Goal: Information Seeking & Learning: Find specific fact

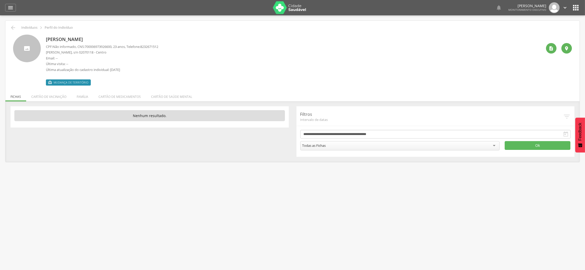
click at [71, 42] on p "[PERSON_NAME]" at bounding box center [102, 39] width 112 height 7
click at [85, 96] on li "Família" at bounding box center [83, 96] width 22 height 12
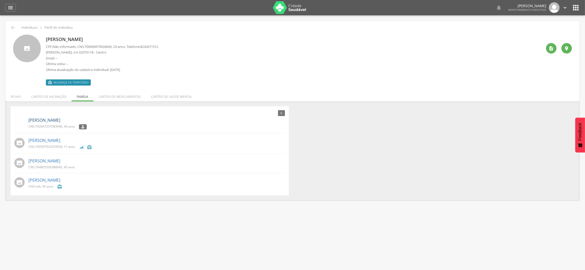
click at [55, 121] on link "[PERSON_NAME]" at bounding box center [44, 121] width 32 height 6
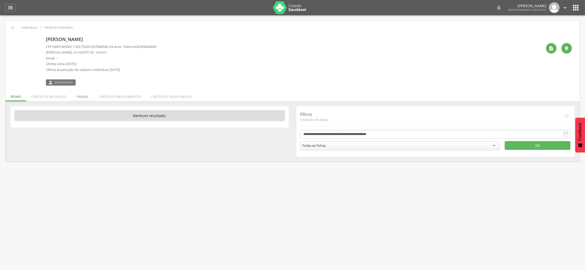
click at [76, 96] on li "Família" at bounding box center [83, 96] width 22 height 12
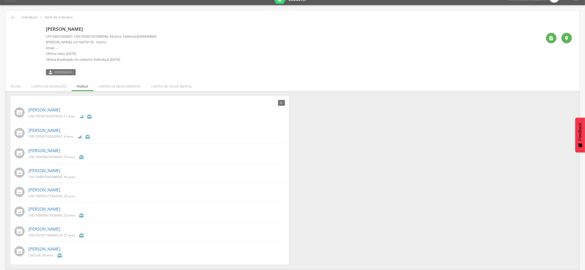
scroll to position [15, 0]
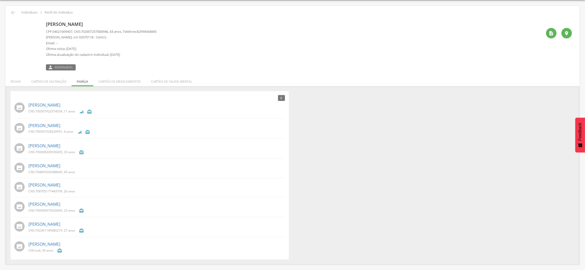
drag, startPoint x: 118, startPoint y: 26, endPoint x: 53, endPoint y: 26, distance: 64.4
click at [47, 26] on p "[PERSON_NAME]" at bounding box center [101, 24] width 111 height 7
copy p "[PERSON_NAME]"
drag, startPoint x: 87, startPoint y: 105, endPoint x: 29, endPoint y: 105, distance: 58.3
click at [29, 105] on p "[PERSON_NAME]" at bounding box center [156, 105] width 257 height 6
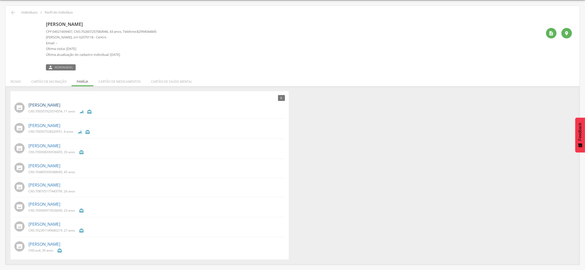
copy link "[PERSON_NAME]"
click at [54, 106] on link "[PERSON_NAME]" at bounding box center [44, 105] width 32 height 6
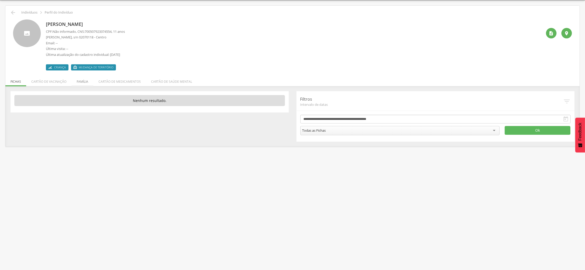
click at [79, 82] on li "Família" at bounding box center [83, 80] width 22 height 12
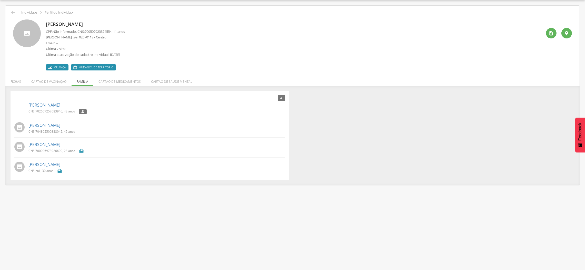
click at [73, 24] on p "[PERSON_NAME]" at bounding box center [85, 24] width 79 height 7
copy div "[PERSON_NAME]"
click at [56, 107] on link "[PERSON_NAME]" at bounding box center [44, 105] width 32 height 6
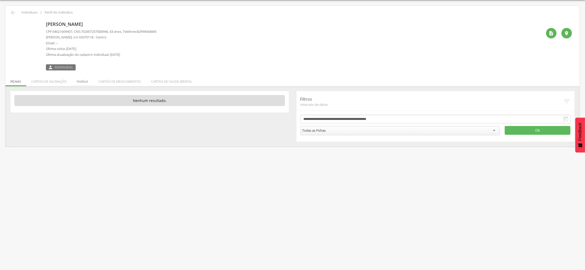
click at [82, 80] on li "Família" at bounding box center [83, 80] width 22 height 12
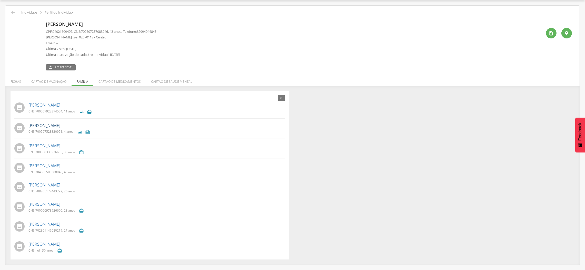
drag, startPoint x: 92, startPoint y: 124, endPoint x: 28, endPoint y: 124, distance: 63.1
click at [28, 124] on p "[PERSON_NAME]" at bounding box center [156, 126] width 257 height 6
copy link "[PERSON_NAME]"
click at [28, 124] on link "[PERSON_NAME]" at bounding box center [44, 126] width 32 height 6
drag, startPoint x: 73, startPoint y: 146, endPoint x: 28, endPoint y: 147, distance: 44.7
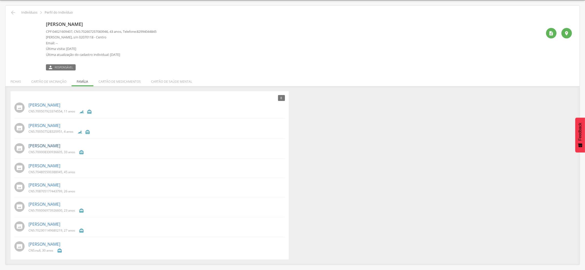
click at [28, 147] on p "[PERSON_NAME]" at bounding box center [156, 146] width 257 height 6
copy link "[PERSON_NAME]"
drag, startPoint x: 77, startPoint y: 168, endPoint x: 28, endPoint y: 168, distance: 49.3
click at [28, 168] on p "[PERSON_NAME]" at bounding box center [156, 166] width 257 height 6
copy link "[PERSON_NAME]"
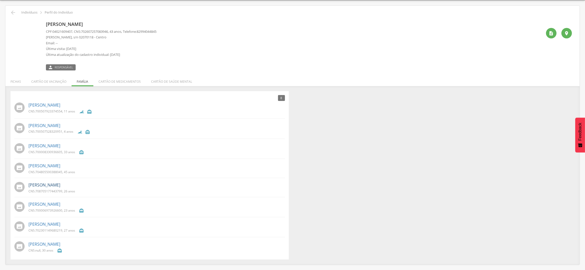
drag, startPoint x: 84, startPoint y: 187, endPoint x: 29, endPoint y: 187, distance: 55.4
click at [29, 187] on p "[PERSON_NAME]" at bounding box center [156, 185] width 257 height 6
copy link "[PERSON_NAME]"
drag, startPoint x: 96, startPoint y: 207, endPoint x: 28, endPoint y: 208, distance: 67.5
click at [28, 208] on div "[PERSON_NAME] CNS: 700006973926600 , 23 anos " at bounding box center [156, 207] width 257 height 15
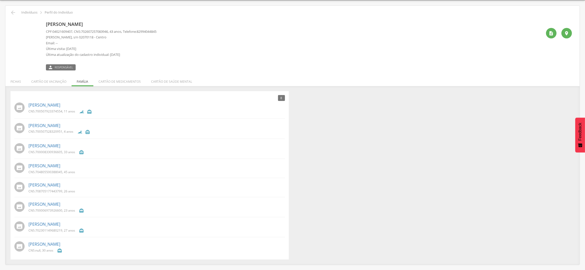
click at [26, 207] on div "[PERSON_NAME] CNS: 700006973926600 , 23 anos " at bounding box center [149, 207] width 271 height 15
drag, startPoint x: 27, startPoint y: 204, endPoint x: 90, endPoint y: 205, distance: 62.4
click at [90, 205] on div "[PERSON_NAME] CNS: 700006973926600 , 23 anos " at bounding box center [149, 207] width 271 height 15
copy link "[PERSON_NAME]"
drag, startPoint x: 88, startPoint y: 224, endPoint x: 27, endPoint y: 224, distance: 60.6
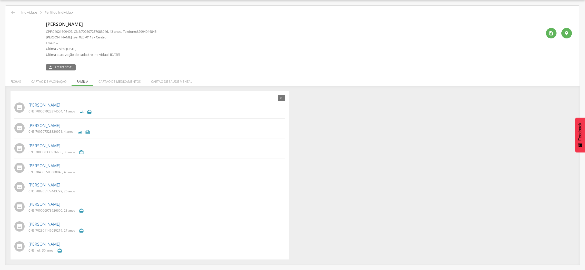
click at [27, 224] on div "[PERSON_NAME] CNS: 702301149680219 , 27 anos " at bounding box center [149, 227] width 271 height 15
copy link "[PERSON_NAME]"
drag, startPoint x: 73, startPoint y: 246, endPoint x: 29, endPoint y: 245, distance: 43.6
click at [29, 245] on p "[PERSON_NAME]" at bounding box center [156, 245] width 257 height 6
copy link "[PERSON_NAME]"
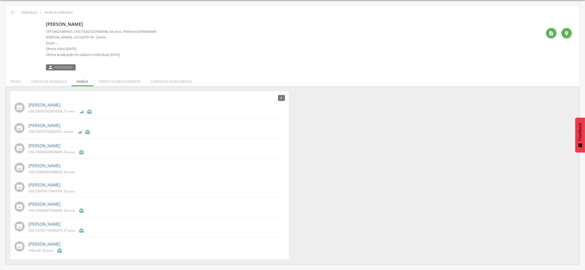
drag, startPoint x: 120, startPoint y: 25, endPoint x: 46, endPoint y: 20, distance: 74.6
click at [46, 20] on div "[PERSON_NAME] CPF: 04021609407 , CNS: [PHONE_NUMBER] , 43 anos, Telefone: 82994…" at bounding box center [101, 45] width 111 height 51
drag, startPoint x: 46, startPoint y: 29, endPoint x: 113, endPoint y: 31, distance: 67.0
click at [113, 31] on p "CPF: 04021609407 , CNS: [PHONE_NUMBER] , 43 anos, Telefone: [PHONE_NUMBER]" at bounding box center [101, 31] width 111 height 5
click at [60, 105] on link "[PERSON_NAME]" at bounding box center [44, 105] width 32 height 6
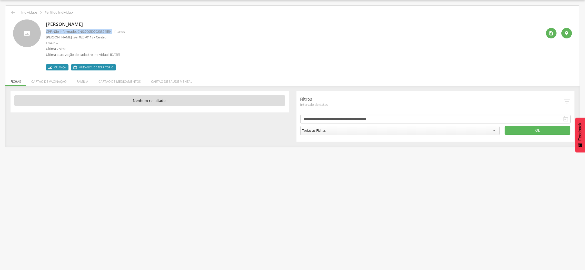
drag, startPoint x: 45, startPoint y: 31, endPoint x: 116, endPoint y: 33, distance: 71.1
click at [116, 33] on div "[PERSON_NAME] CPF: Não informado , CNS: 700507923374554 , 11 anos [PERSON_NAME]…" at bounding box center [292, 45] width 559 height 51
click at [84, 82] on li "Família" at bounding box center [83, 80] width 22 height 12
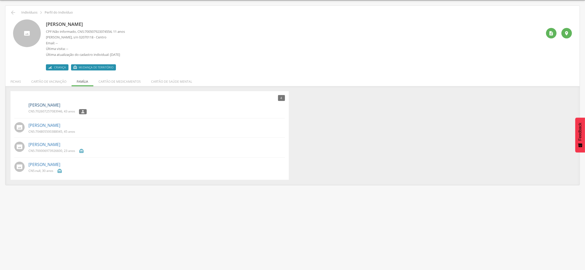
click at [46, 103] on link "[PERSON_NAME]" at bounding box center [44, 105] width 32 height 6
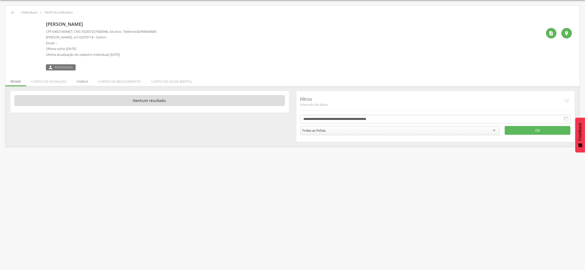
click at [76, 83] on li "Família" at bounding box center [83, 80] width 22 height 12
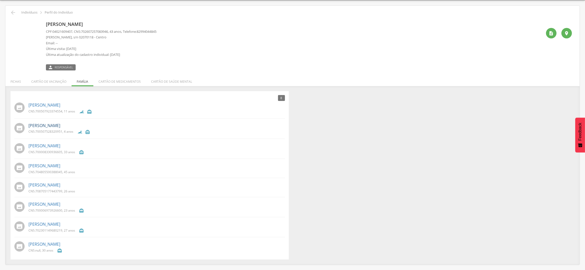
click at [60, 124] on link "[PERSON_NAME]" at bounding box center [44, 126] width 32 height 6
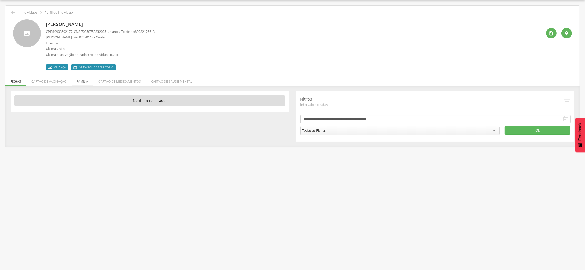
click at [79, 82] on li "Família" at bounding box center [83, 80] width 22 height 12
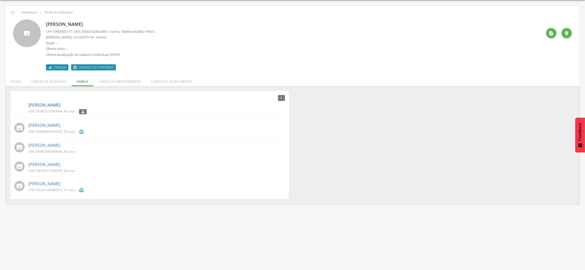
click at [52, 104] on link "[PERSON_NAME]" at bounding box center [44, 105] width 32 height 6
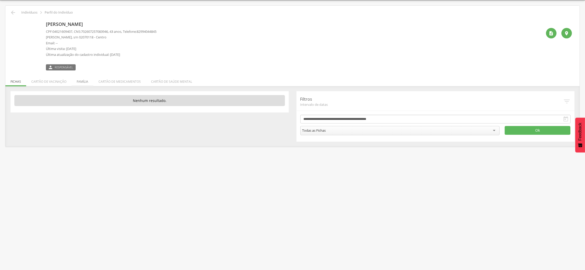
click at [80, 83] on li "Família" at bounding box center [83, 80] width 22 height 12
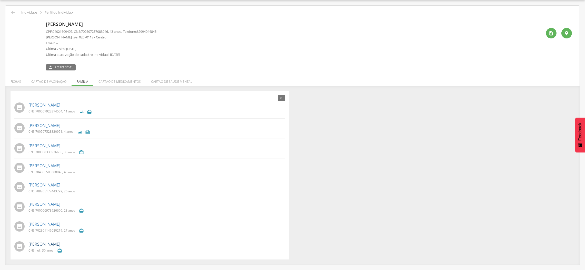
click at [53, 247] on link "[PERSON_NAME]" at bounding box center [44, 245] width 32 height 6
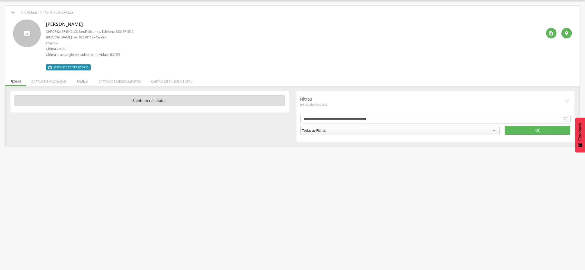
click at [84, 82] on li "Família" at bounding box center [83, 80] width 22 height 12
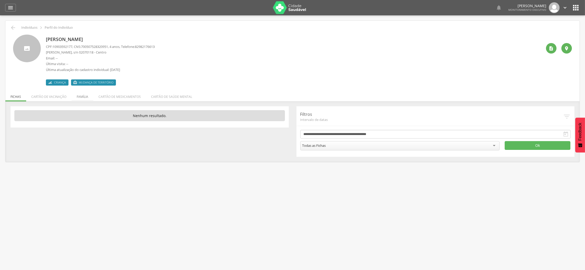
click at [80, 97] on li "Família" at bounding box center [83, 96] width 22 height 12
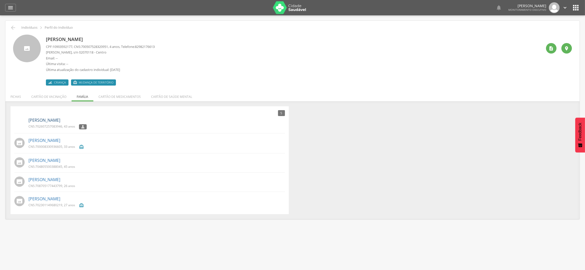
click at [53, 122] on link "[PERSON_NAME]" at bounding box center [44, 121] width 32 height 6
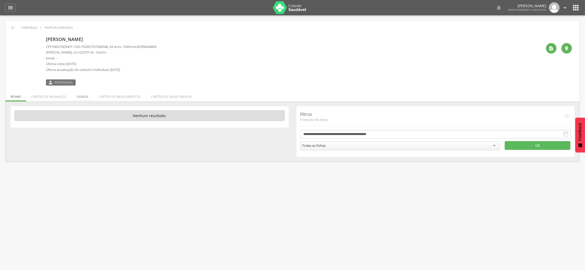
click at [81, 96] on li "Família" at bounding box center [83, 96] width 22 height 12
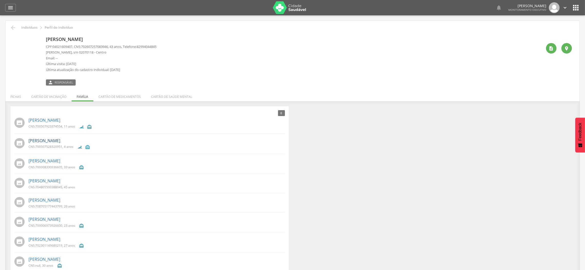
click at [51, 139] on link "[PERSON_NAME]" at bounding box center [44, 141] width 32 height 6
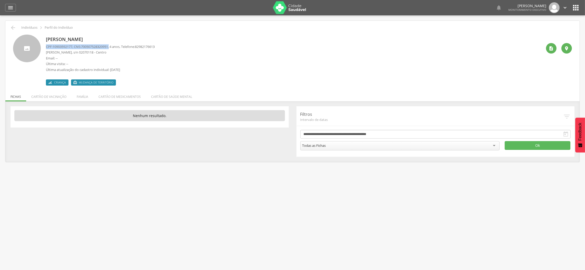
drag, startPoint x: 46, startPoint y: 44, endPoint x: 113, endPoint y: 45, distance: 67.0
click at [113, 45] on p "CPF: 10903592177 , CNS: 700507528320951 , 4 anos, Telefone: 82982176613" at bounding box center [100, 46] width 109 height 5
copy p "CPF: 10903592177 , CNS: 700507528320951 ,"
click at [8, 28] on div " Indivíduos  Perfil do Indivíduo Gael Lorenzo Alvino dos Santos CPF: 10903592…" at bounding box center [292, 91] width 575 height 141
click at [13, 26] on icon "" at bounding box center [13, 28] width 6 height 6
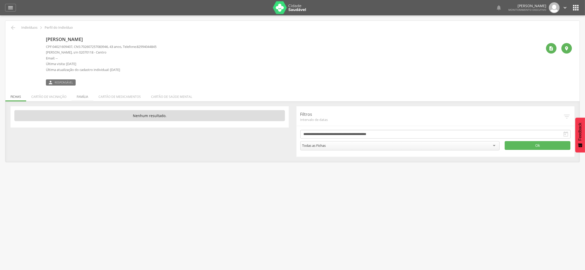
click at [80, 96] on li "Família" at bounding box center [83, 96] width 22 height 12
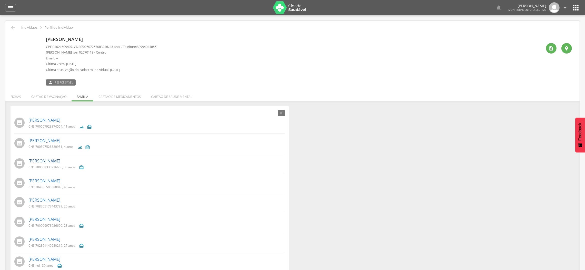
click at [60, 163] on link "[PERSON_NAME]" at bounding box center [44, 161] width 32 height 6
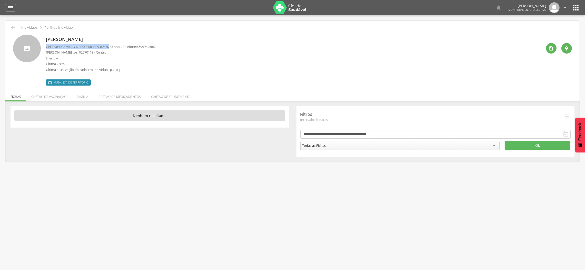
drag, startPoint x: 46, startPoint y: 47, endPoint x: 114, endPoint y: 46, distance: 67.3
click at [114, 46] on p "CPF: 09890087464 , CNS: 700008330936605 , 33 anos, Telefone: 65999495862" at bounding box center [101, 46] width 111 height 5
copy p "CPF: 09890087464 , CNS: 700008330936605 ,"
click at [83, 99] on li "Família" at bounding box center [83, 96] width 22 height 12
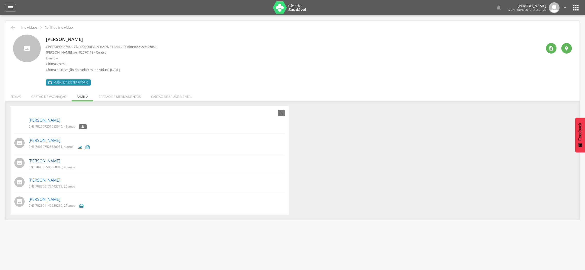
click at [56, 161] on link "[PERSON_NAME]" at bounding box center [44, 161] width 32 height 6
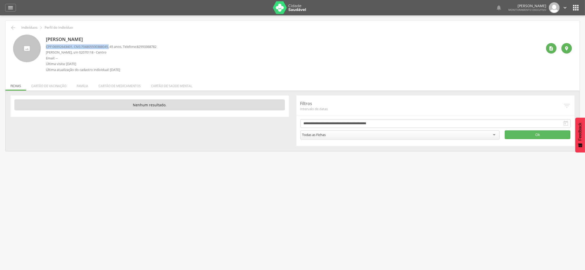
drag, startPoint x: 45, startPoint y: 46, endPoint x: 113, endPoint y: 48, distance: 68.3
click at [113, 48] on div "Patricia Alves dos Santos CPF: 06992643401 , CNS: 704805500388045 , 45 anos, Te…" at bounding box center [292, 55] width 559 height 40
copy p "CPF: 06992643401 , CNS: 704805500388045 ,"
click at [84, 85] on li "Família" at bounding box center [83, 85] width 22 height 12
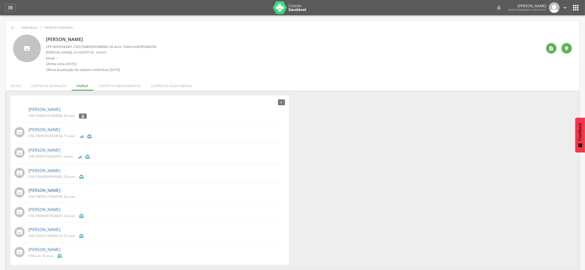
click at [43, 191] on link "[PERSON_NAME]" at bounding box center [44, 191] width 32 height 6
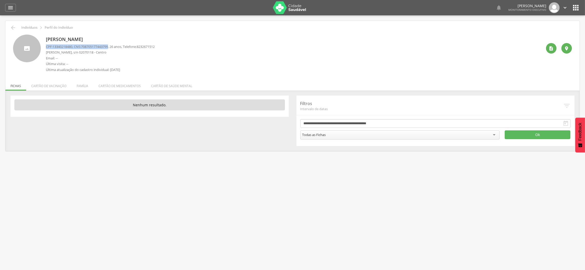
drag, startPoint x: 46, startPoint y: 45, endPoint x: 113, endPoint y: 48, distance: 66.8
click at [113, 48] on p "CPF: 13340218480 , CNS: 708705177443799 , 26 anos, Telefone: 8232671512" at bounding box center [100, 46] width 109 height 5
copy p "CPF: 13340218480 , CNS: 708705177443799"
click at [10, 27] on icon "" at bounding box center [13, 28] width 6 height 6
click at [78, 84] on li "Família" at bounding box center [83, 85] width 22 height 12
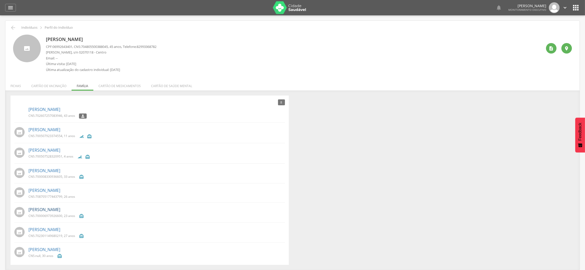
click at [60, 209] on link "[PERSON_NAME]" at bounding box center [44, 210] width 32 height 6
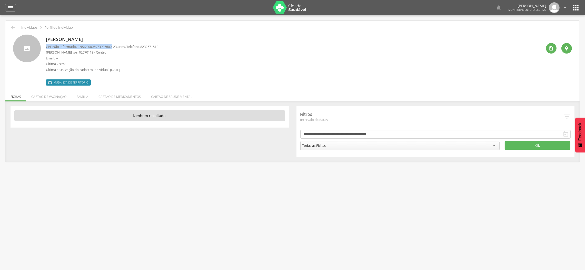
drag, startPoint x: 46, startPoint y: 47, endPoint x: 117, endPoint y: 50, distance: 70.9
click at [117, 49] on div "CPF: Não informado , CNS: 700006973926600 , 23 anos, Telefone: 8232671512 Anton…" at bounding box center [102, 59] width 112 height 31
copy p "CPF: Não informado , CNS: 700006973926600 ,"
click at [13, 27] on icon "" at bounding box center [13, 28] width 6 height 6
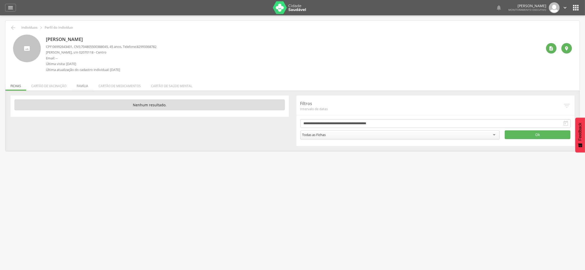
click at [84, 82] on li "Família" at bounding box center [83, 85] width 22 height 12
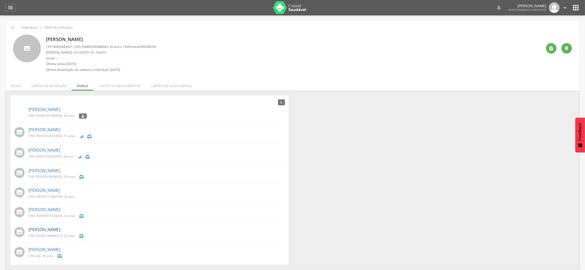
click at [60, 230] on link "[PERSON_NAME]" at bounding box center [44, 230] width 32 height 6
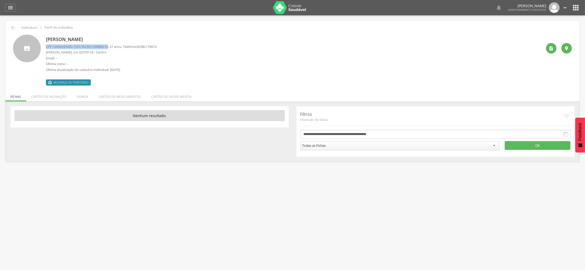
drag, startPoint x: 47, startPoint y: 47, endPoint x: 113, endPoint y: 47, distance: 65.9
click at [113, 47] on p "CPF: 13096299439 , CNS: 702301149680219 , 27 anos, Telefone: 82982176613" at bounding box center [101, 46] width 111 height 5
copy p "CPF: 13096299439 , CNS: 702301149680219"
click at [11, 31] on div "Vanessa Alves Silva dos Santos CPF: 13096299439 , CNS: 702301149680219 , 27 ano…" at bounding box center [292, 58] width 567 height 55
click at [13, 28] on icon "" at bounding box center [13, 28] width 6 height 6
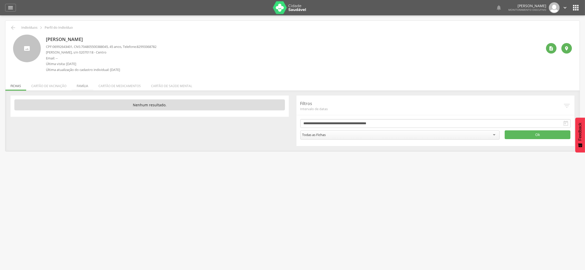
click at [87, 85] on li "Família" at bounding box center [83, 85] width 22 height 12
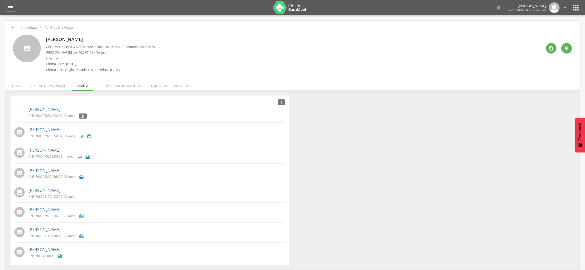
click at [60, 251] on link "[PERSON_NAME]" at bounding box center [44, 250] width 32 height 6
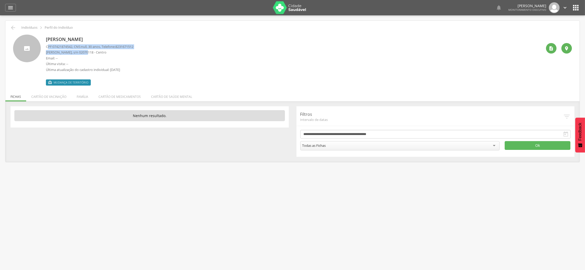
drag, startPoint x: 47, startPoint y: 47, endPoint x: 80, endPoint y: 47, distance: 33.4
click at [82, 50] on div "CPF: 07421874542 , CNS: null , 30 anos, Telefone: 8231671512 Antonio Ribeiro de…" at bounding box center [90, 59] width 88 height 31
drag, startPoint x: 67, startPoint y: 44, endPoint x: 59, endPoint y: 45, distance: 8.0
click at [66, 45] on span "07421874542" at bounding box center [63, 46] width 20 height 5
click at [45, 45] on div "Weverton Neres Silva CPF: 07421874542 , CNS: null , 30 anos, Telefone: 82316715…" at bounding box center [292, 60] width 559 height 51
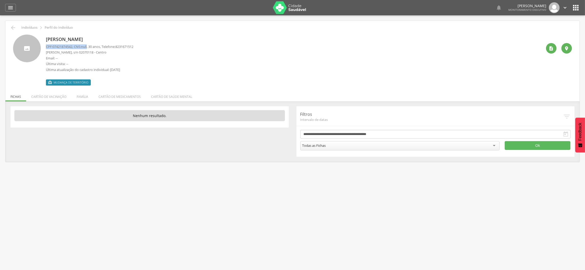
drag, startPoint x: 46, startPoint y: 46, endPoint x: 90, endPoint y: 48, distance: 43.9
click at [90, 48] on div "Weverton Neres Silva CPF: 07421874542 , CNS: null , 30 anos, Telefone: 82316715…" at bounding box center [292, 60] width 559 height 51
copy p "CPF: 07421874542 , CNS: null"
